Goal: Transaction & Acquisition: Purchase product/service

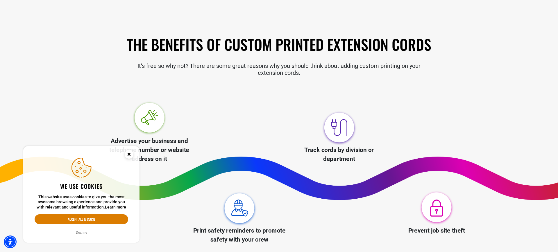
scroll to position [153, 0]
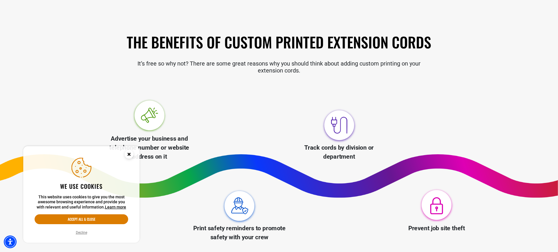
drag, startPoint x: 129, startPoint y: 155, endPoint x: 137, endPoint y: 153, distance: 7.9
click at [129, 155] on icon "Close this option" at bounding box center [129, 154] width 2 height 2
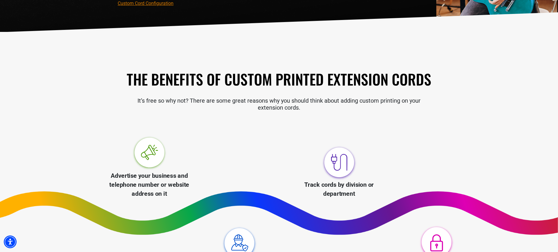
scroll to position [0, 0]
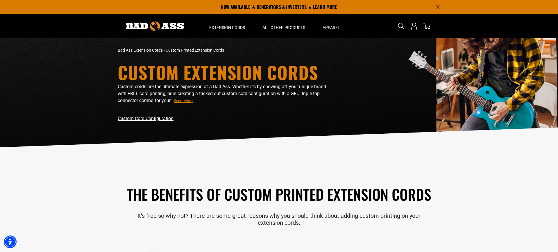
click at [161, 119] on link "Custom Cord Configuration" at bounding box center [146, 119] width 56 height 6
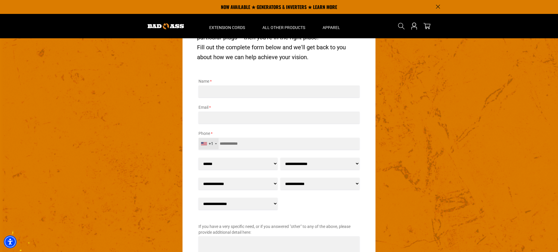
scroll to position [790, 1]
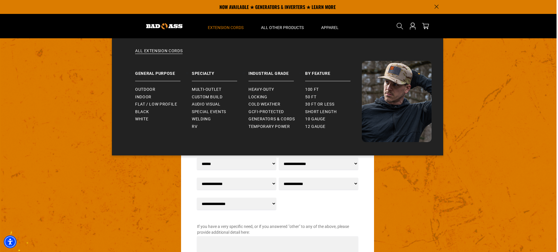
click at [225, 27] on span "Extension Cords" at bounding box center [226, 27] width 36 height 5
click at [261, 90] on span "Heavy-Duty" at bounding box center [260, 89] width 25 height 5
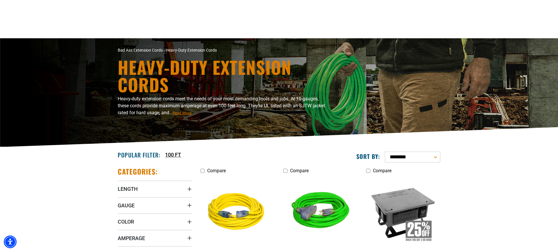
scroll to position [134, 0]
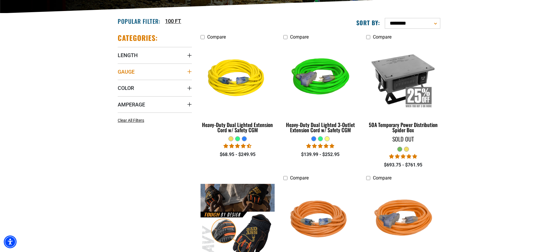
click at [189, 73] on icon "Gauge" at bounding box center [189, 72] width 4 height 4
click at [158, 85] on icon at bounding box center [157, 84] width 5 height 8
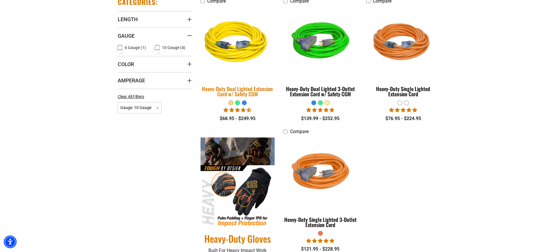
scroll to position [173, 0]
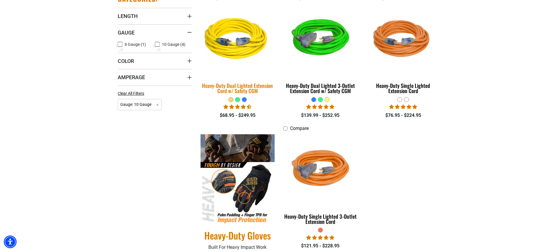
click at [234, 87] on div "Heavy-Duty Dual Lighted Extension Cord w/ Safety CGM" at bounding box center [237, 88] width 74 height 10
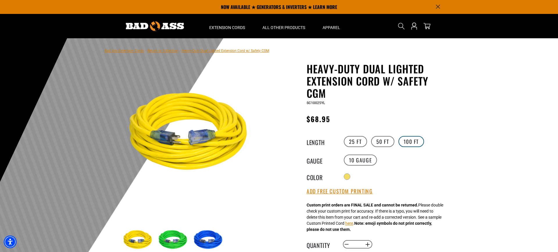
click at [409, 142] on label "100 FT" at bounding box center [411, 141] width 26 height 11
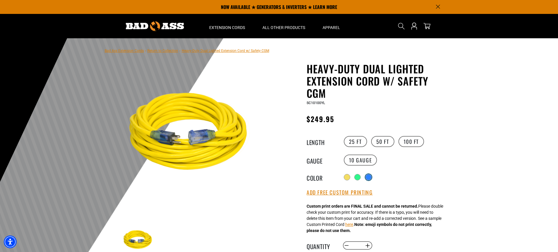
click at [370, 177] on div at bounding box center [368, 178] width 6 height 6
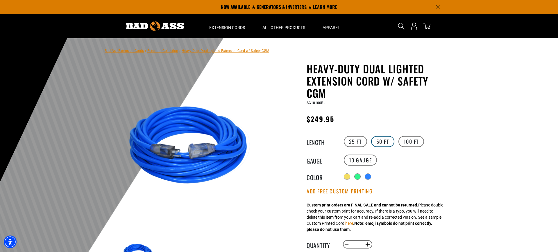
click at [381, 141] on label "50 FT" at bounding box center [382, 141] width 23 height 11
